Goal: Obtain resource: Obtain resource

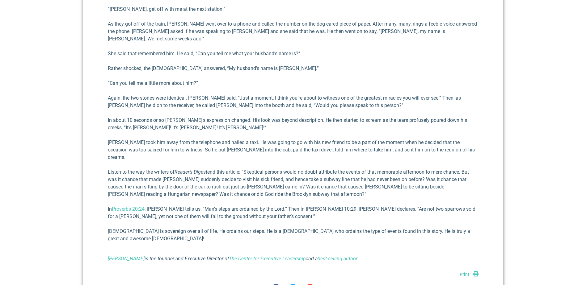
scroll to position [586, 0]
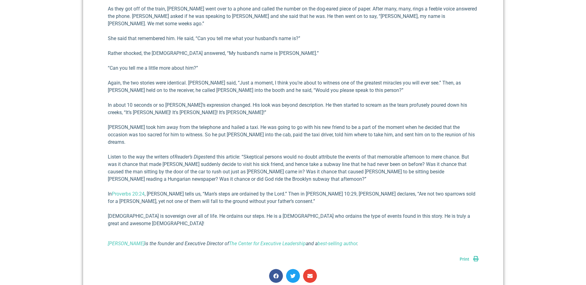
click at [475, 257] on link "Print" at bounding box center [468, 259] width 19 height 5
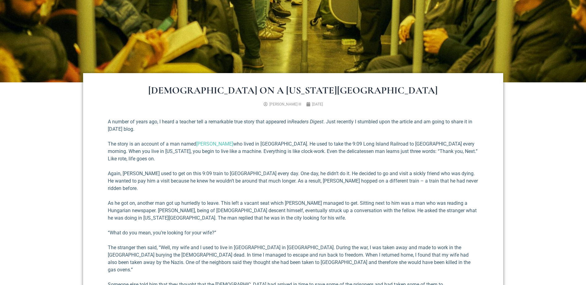
scroll to position [247, 0]
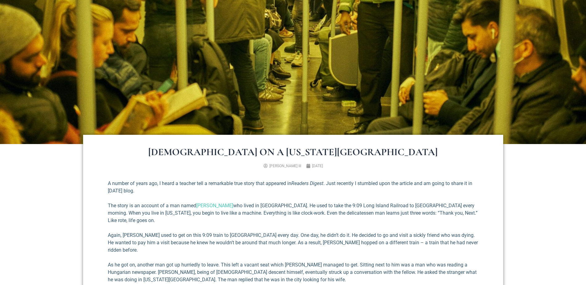
scroll to position [31, 0]
